Goal: Find contact information: Find contact information

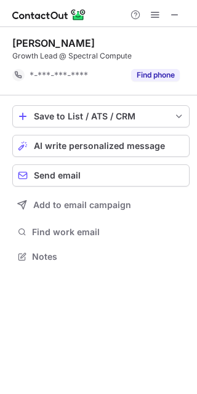
scroll to position [248, 197]
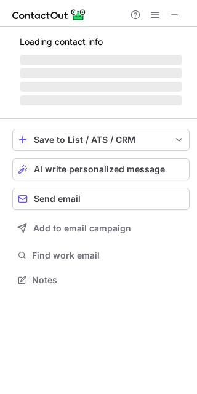
scroll to position [6, 6]
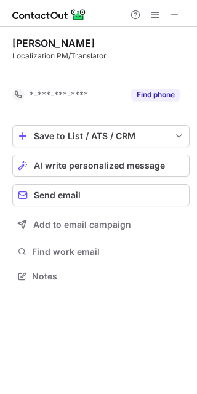
scroll to position [248, 197]
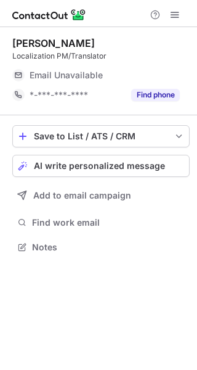
scroll to position [238, 197]
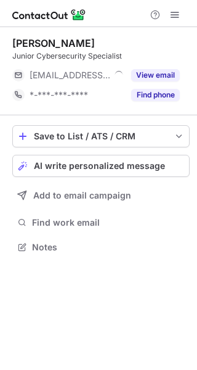
scroll to position [238, 197]
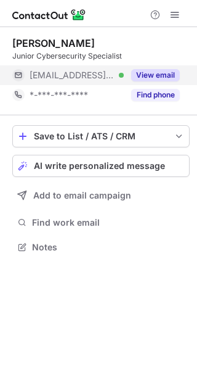
click at [172, 79] on button "View email" at bounding box center [155, 75] width 49 height 12
click at [172, 79] on div "[EMAIL_ADDRESS][DOMAIN_NAME]" at bounding box center [105, 75] width 150 height 11
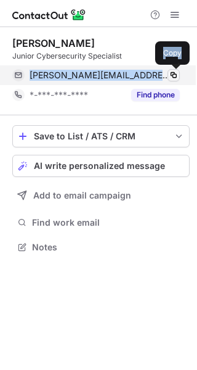
click at [172, 79] on span at bounding box center [174, 75] width 10 height 10
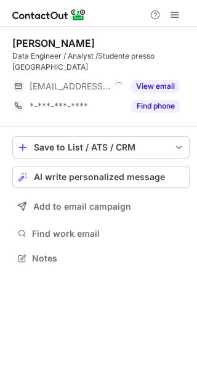
scroll to position [249, 197]
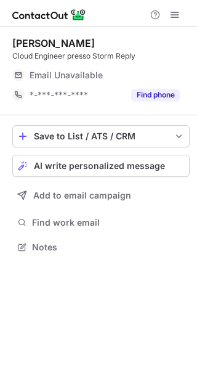
scroll to position [238, 197]
